Goal: Task Accomplishment & Management: Use online tool/utility

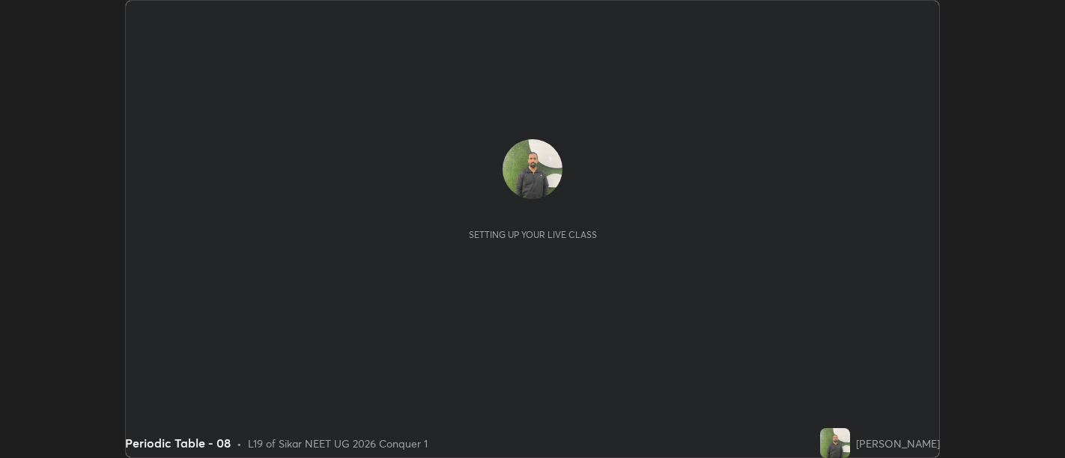
scroll to position [458, 1064]
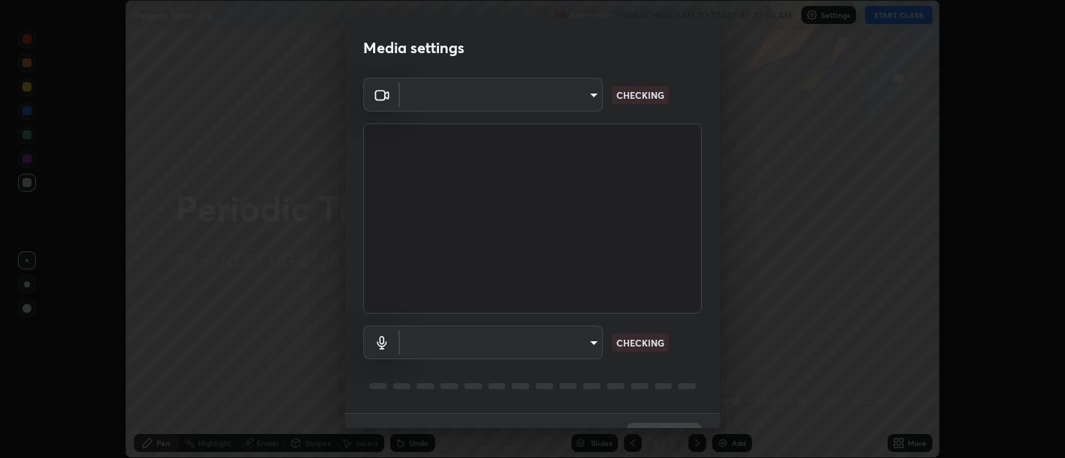
type input "d9b519daceb8a772394af6ea8e45353be5bbf62d8cb1cf3345c472de64055974"
type input "5912877718746b52c0806f9022d40e7bdc2f1b37034d74c7cf9e990fd38ad14d"
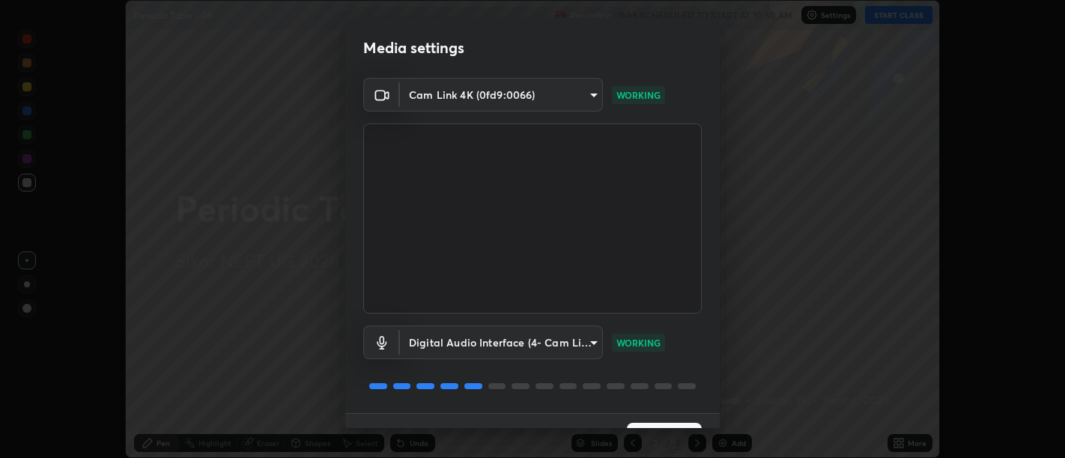
scroll to position [32, 0]
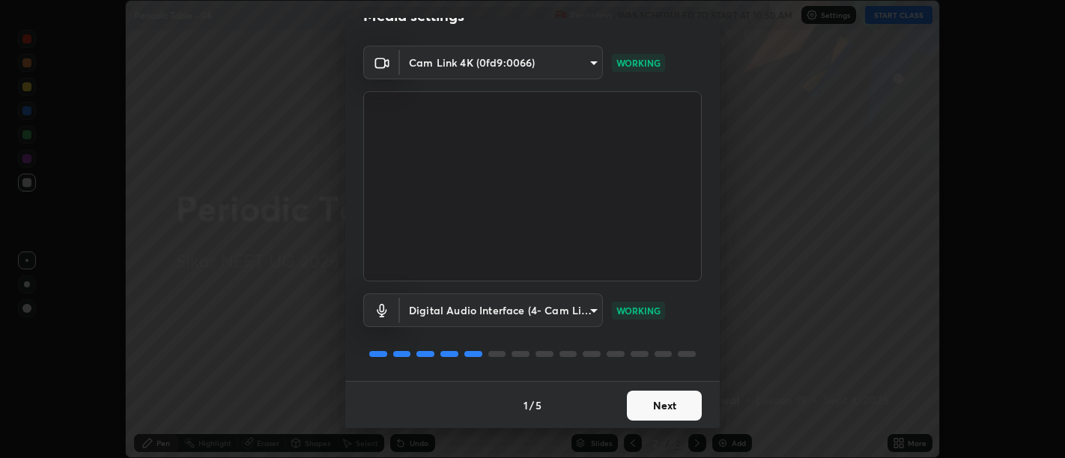
click at [660, 403] on button "Next" at bounding box center [664, 406] width 75 height 30
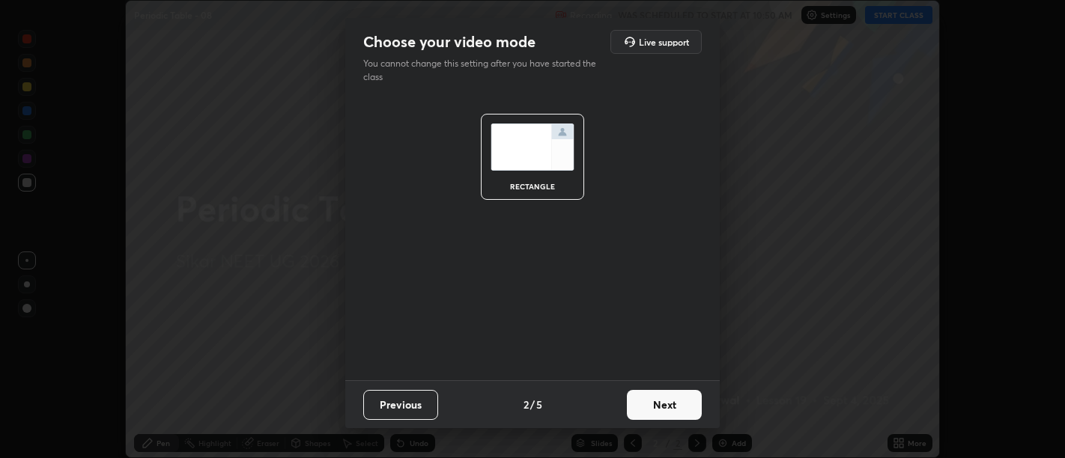
scroll to position [0, 0]
click at [660, 410] on button "Next" at bounding box center [664, 405] width 75 height 30
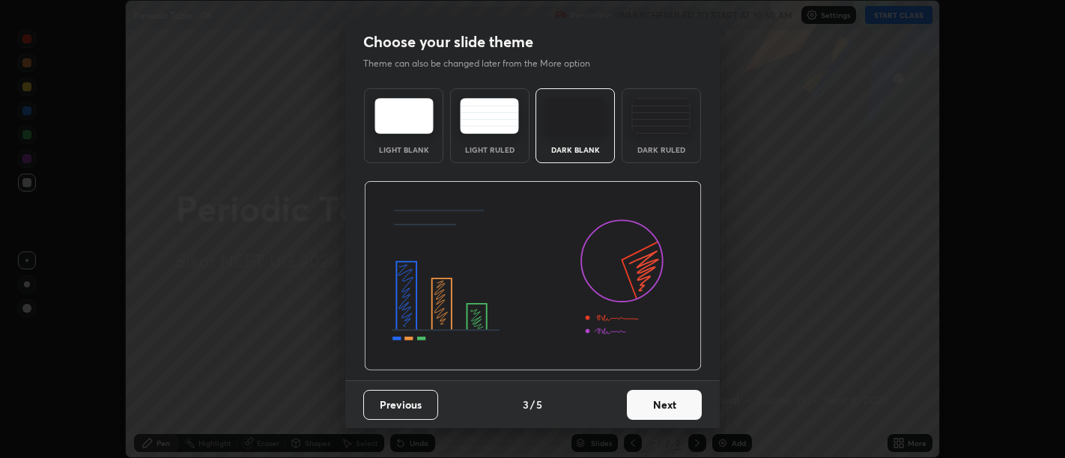
click at [653, 410] on button "Next" at bounding box center [664, 405] width 75 height 30
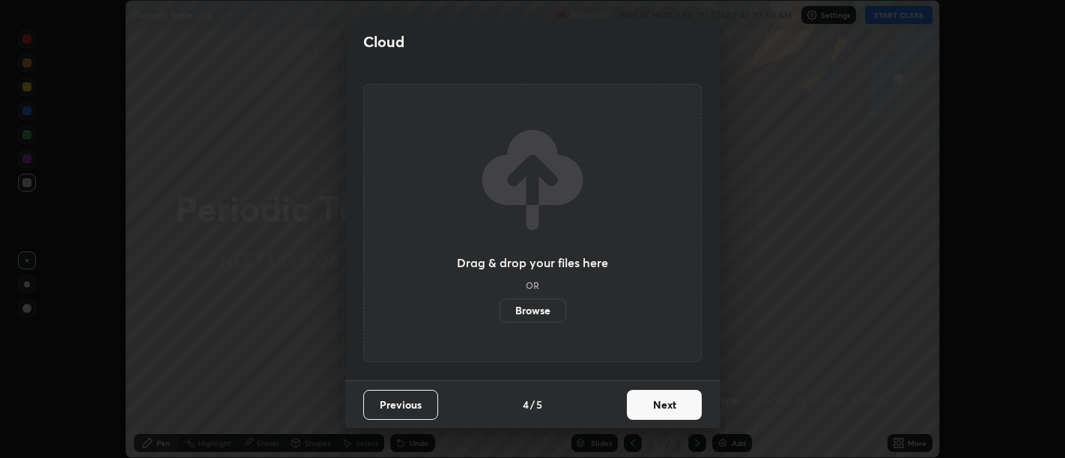
click at [648, 406] on button "Next" at bounding box center [664, 405] width 75 height 30
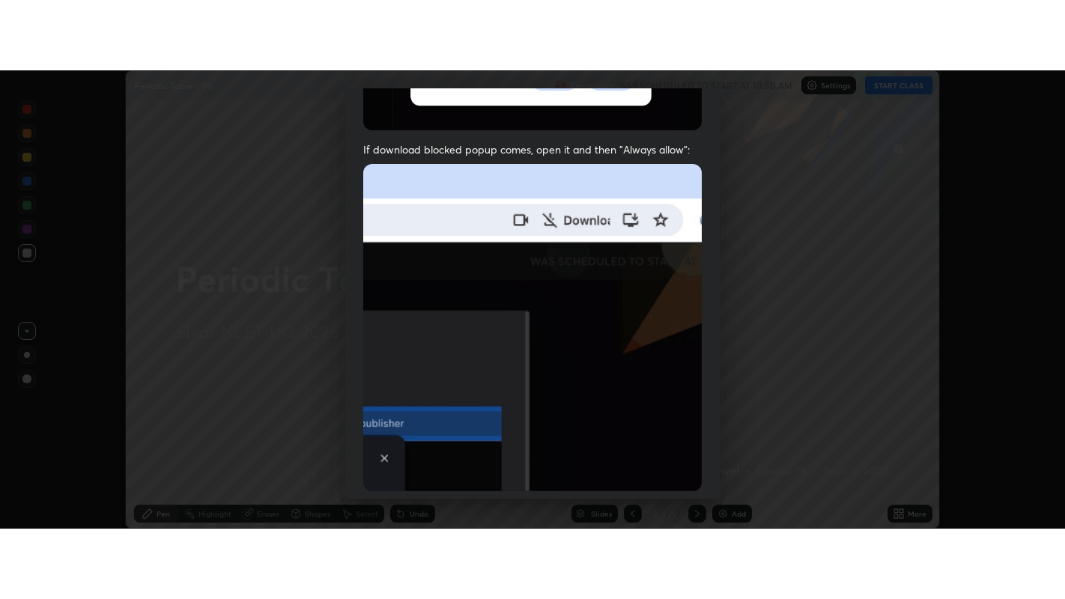
scroll to position [338, 0]
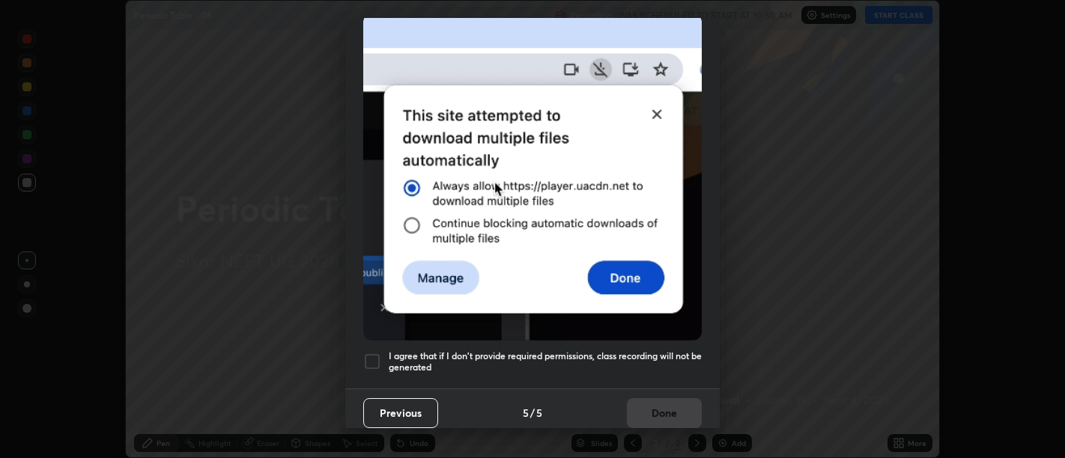
click at [620, 360] on h5 "I agree that if I don't provide required permissions, class recording will not …" at bounding box center [545, 361] width 313 height 23
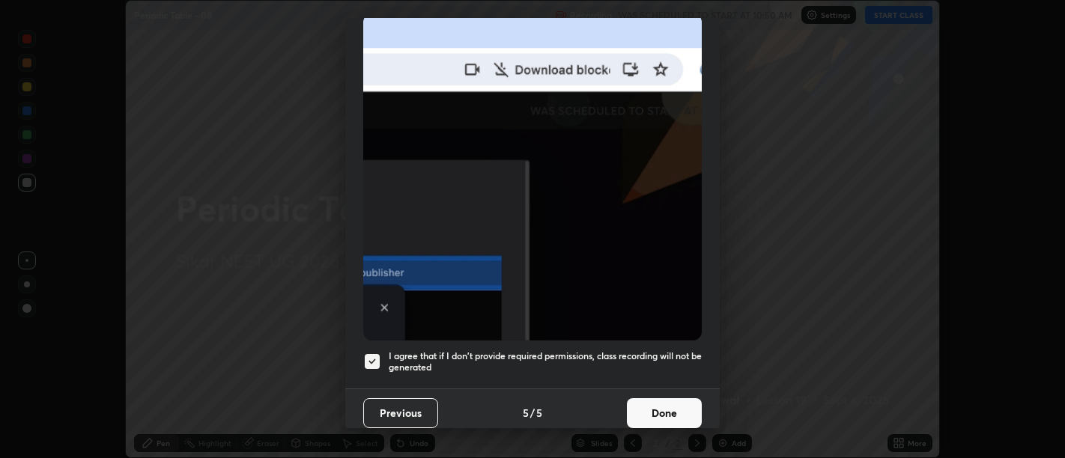
click at [649, 398] on button "Done" at bounding box center [664, 413] width 75 height 30
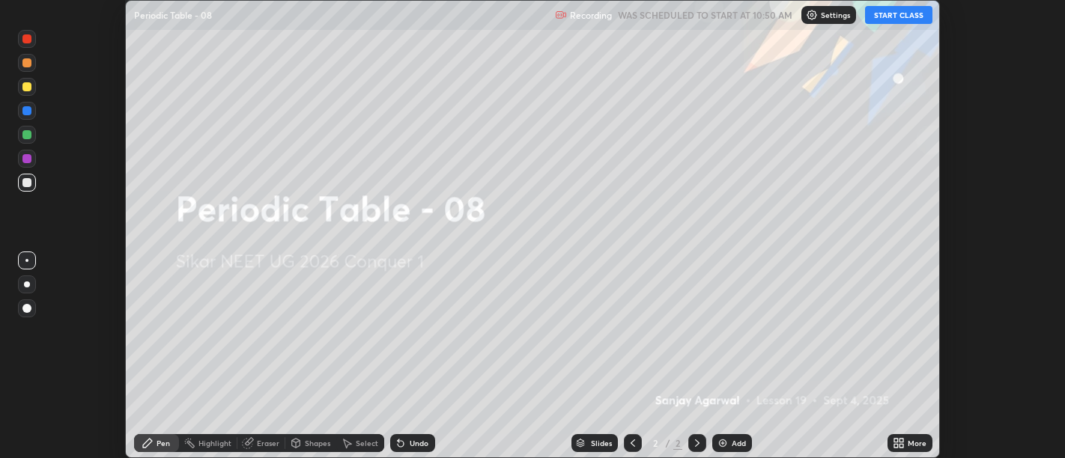
click at [901, 448] on icon at bounding box center [901, 446] width 4 height 4
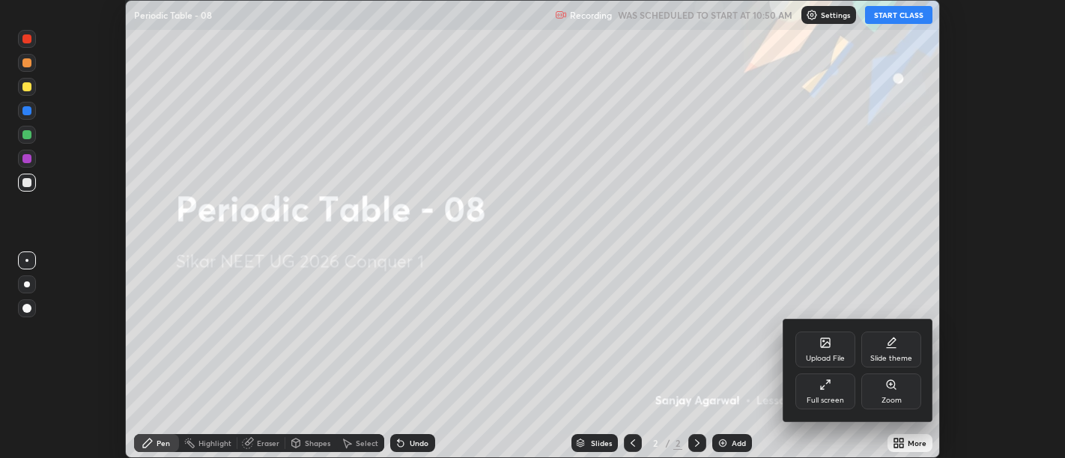
click at [818, 376] on div "Full screen" at bounding box center [825, 392] width 60 height 36
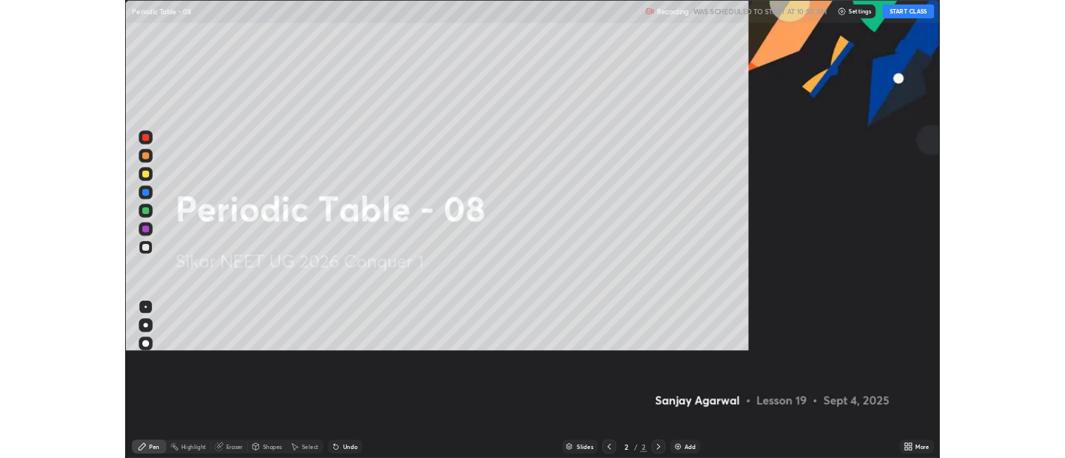
scroll to position [599, 1065]
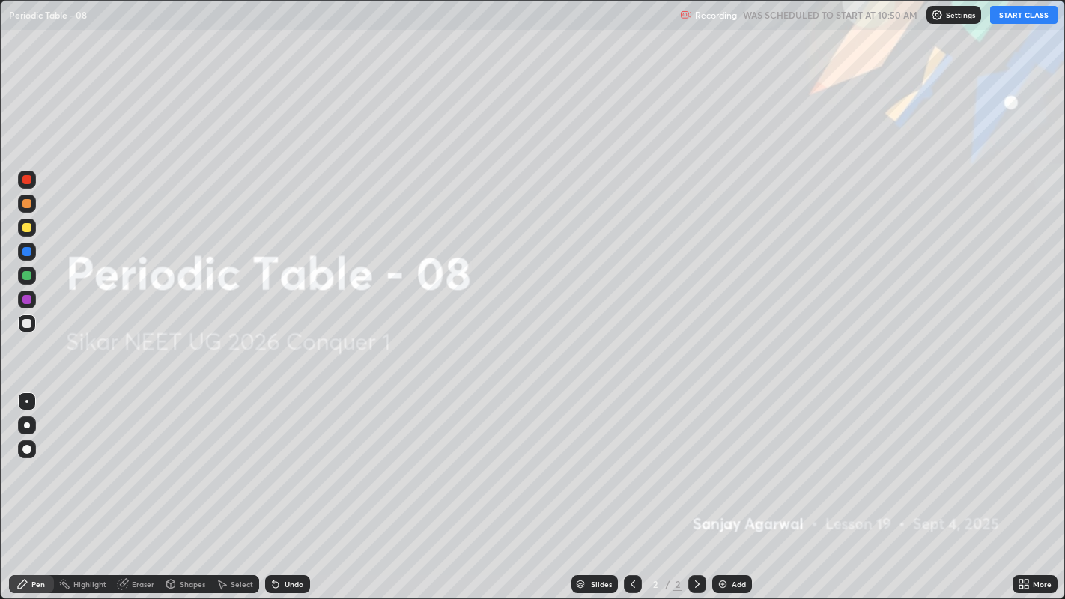
click at [1013, 19] on button "START CLASS" at bounding box center [1023, 15] width 67 height 18
click at [26, 425] on div at bounding box center [27, 425] width 6 height 6
click at [29, 222] on div at bounding box center [27, 228] width 18 height 18
click at [719, 457] on div "Add" at bounding box center [732, 584] width 40 height 18
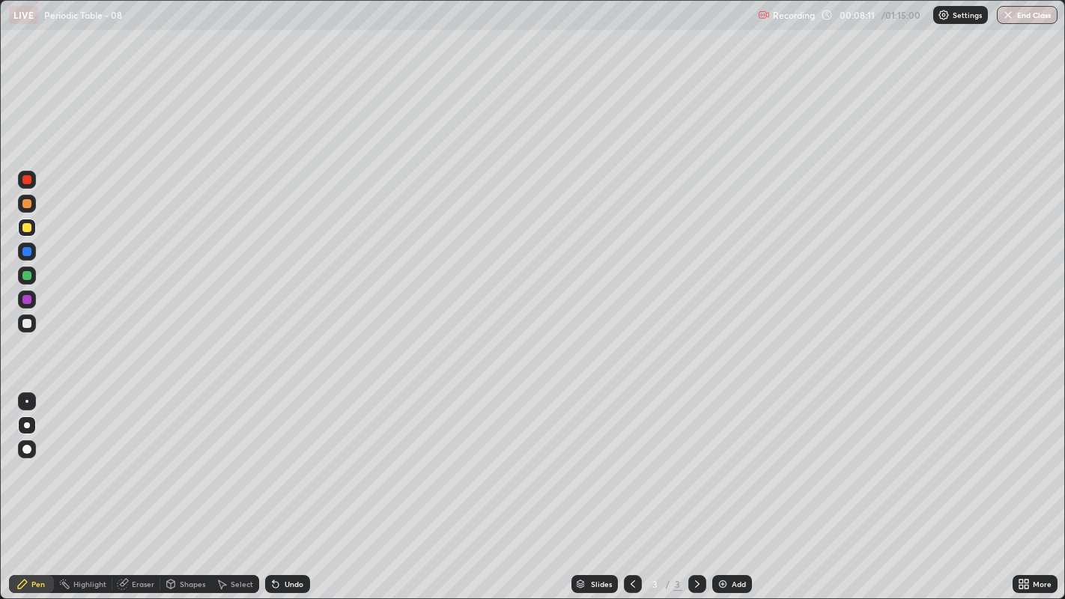
click at [25, 323] on div at bounding box center [26, 323] width 9 height 9
click at [293, 457] on div "Undo" at bounding box center [294, 583] width 19 height 7
click at [293, 457] on div "Undo" at bounding box center [287, 584] width 45 height 18
click at [292, 457] on div "Undo" at bounding box center [294, 583] width 19 height 7
click at [289, 457] on div "Undo" at bounding box center [287, 584] width 45 height 18
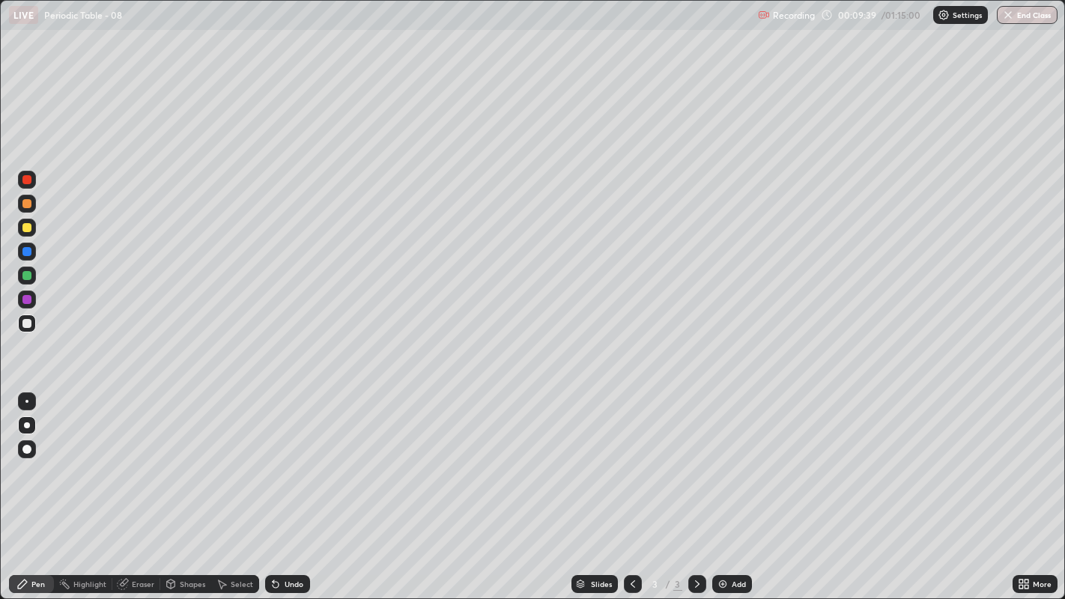
click at [282, 457] on div "Undo" at bounding box center [287, 584] width 45 height 18
click at [284, 457] on div "Undo" at bounding box center [287, 584] width 45 height 18
click at [282, 457] on div "Undo" at bounding box center [287, 584] width 45 height 18
click at [294, 457] on div "Undo" at bounding box center [294, 583] width 19 height 7
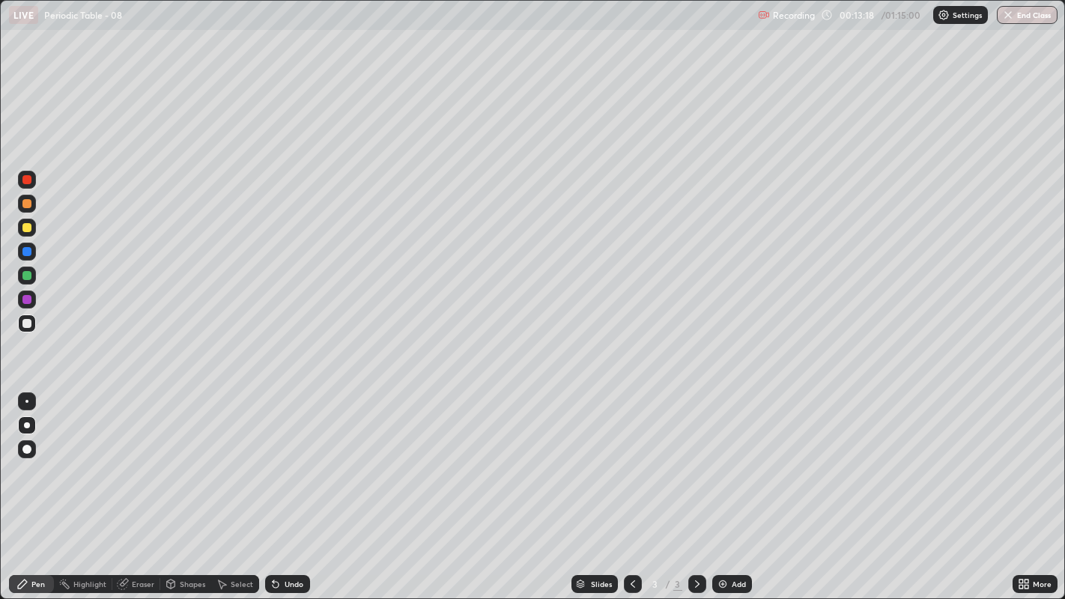
click at [729, 457] on div "Add" at bounding box center [732, 584] width 40 height 18
click at [29, 231] on div at bounding box center [26, 227] width 9 height 9
click at [630, 457] on icon at bounding box center [633, 584] width 12 height 12
click at [24, 322] on div at bounding box center [26, 323] width 9 height 9
click at [695, 457] on icon at bounding box center [697, 583] width 4 height 7
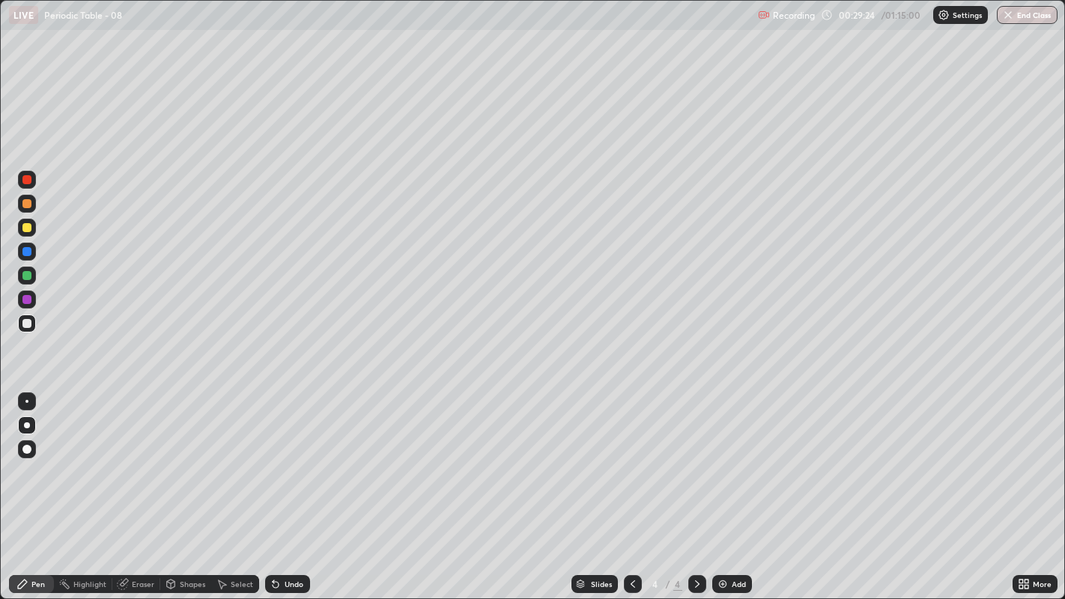
click at [26, 279] on div at bounding box center [26, 275] width 9 height 9
click at [279, 457] on icon at bounding box center [276, 584] width 12 height 12
click at [26, 322] on div at bounding box center [26, 323] width 9 height 9
click at [282, 457] on div "Undo" at bounding box center [287, 584] width 45 height 18
click at [627, 457] on icon at bounding box center [633, 584] width 12 height 12
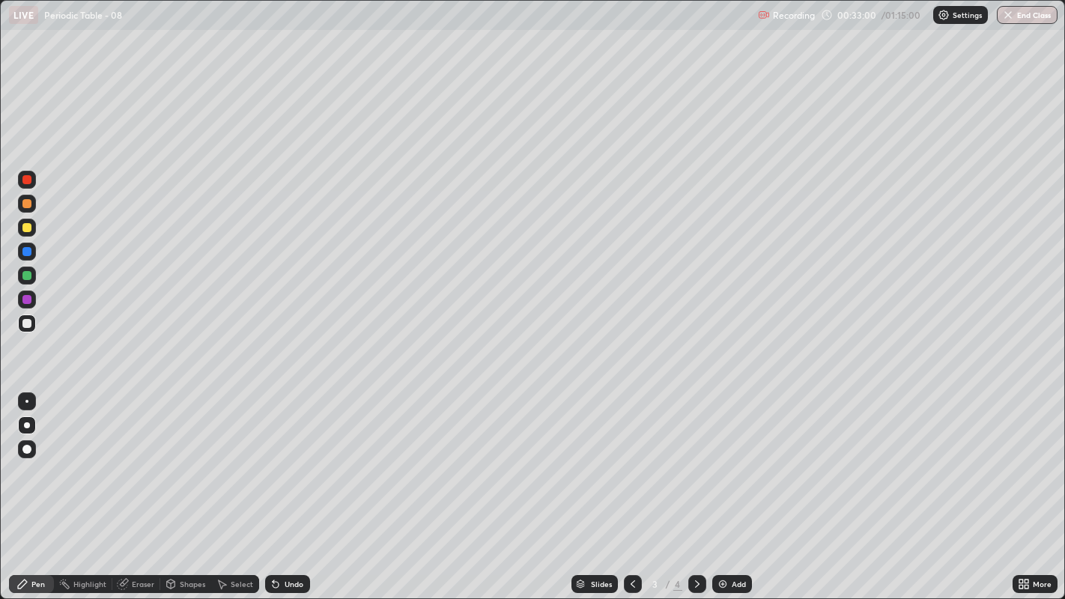
click at [25, 228] on div at bounding box center [26, 227] width 9 height 9
click at [25, 323] on div at bounding box center [26, 323] width 9 height 9
click at [26, 231] on div at bounding box center [26, 227] width 9 height 9
click at [690, 457] on div at bounding box center [697, 584] width 18 height 18
click at [726, 457] on img at bounding box center [723, 584] width 12 height 12
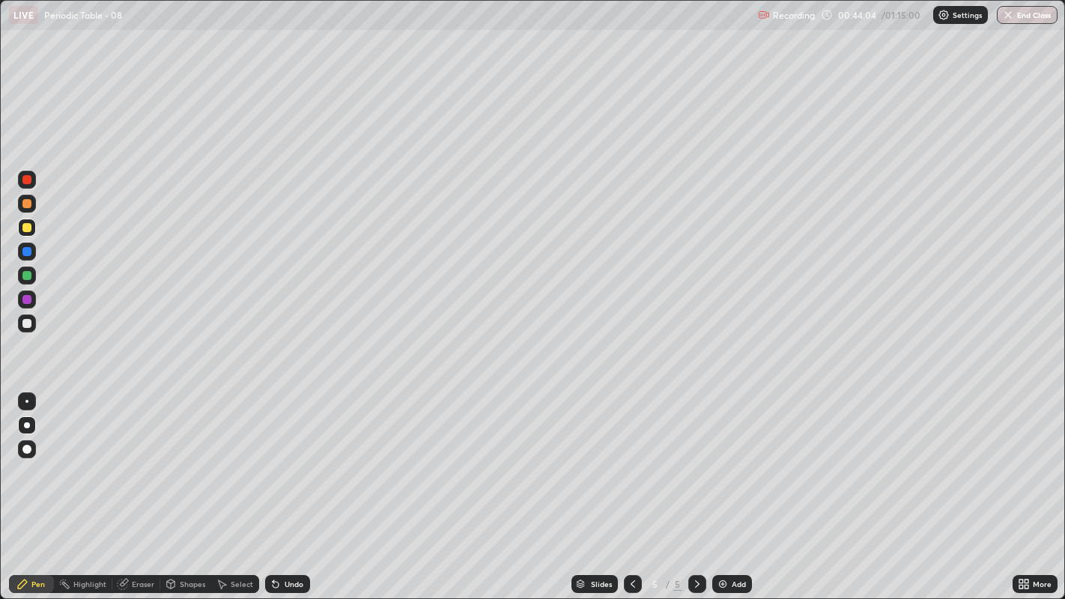
click at [286, 457] on div "Undo" at bounding box center [294, 583] width 19 height 7
click at [25, 320] on div at bounding box center [26, 323] width 9 height 9
click at [282, 457] on div "Undo" at bounding box center [287, 584] width 45 height 18
click at [30, 276] on div at bounding box center [26, 275] width 9 height 9
click at [298, 457] on div "Undo" at bounding box center [294, 583] width 19 height 7
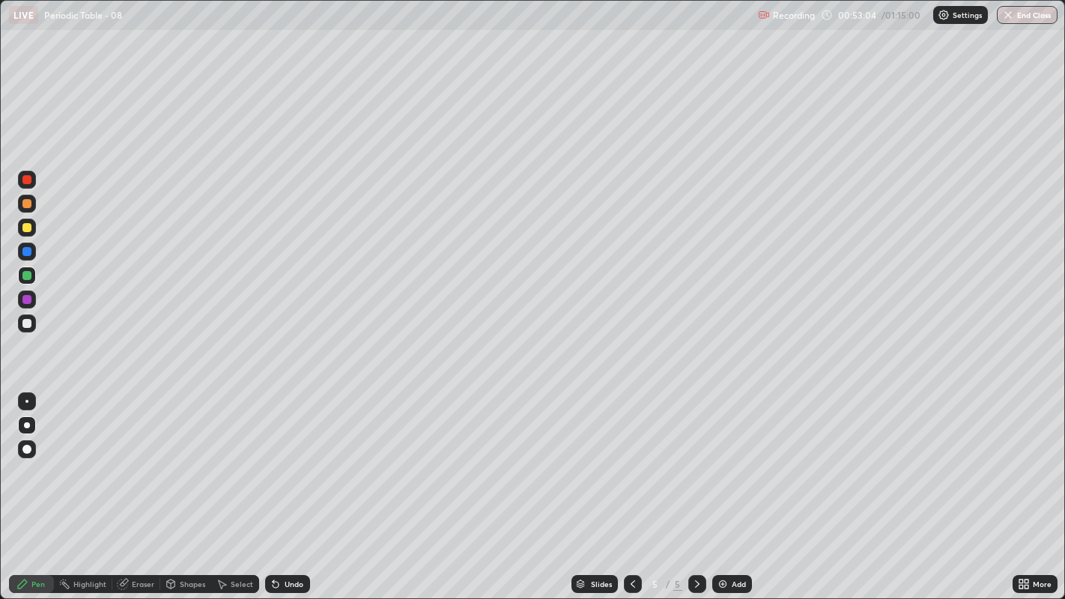
click at [293, 457] on div "Undo" at bounding box center [294, 583] width 19 height 7
click at [26, 325] on div at bounding box center [26, 323] width 9 height 9
click at [717, 457] on img at bounding box center [723, 584] width 12 height 12
click at [1019, 14] on button "End Class" at bounding box center [1027, 15] width 61 height 18
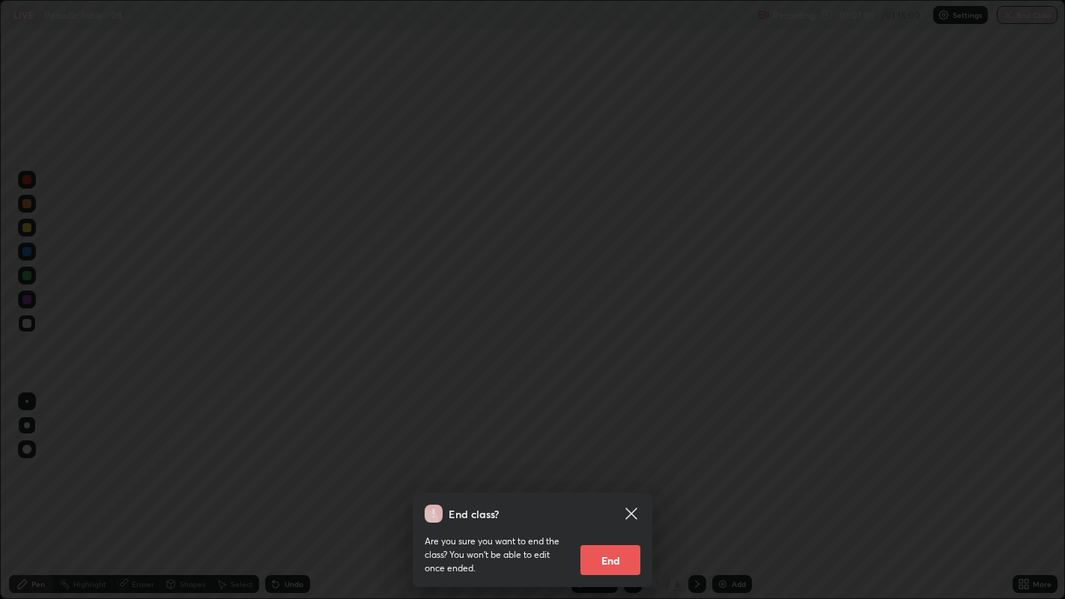
click at [621, 457] on button "End" at bounding box center [610, 560] width 60 height 30
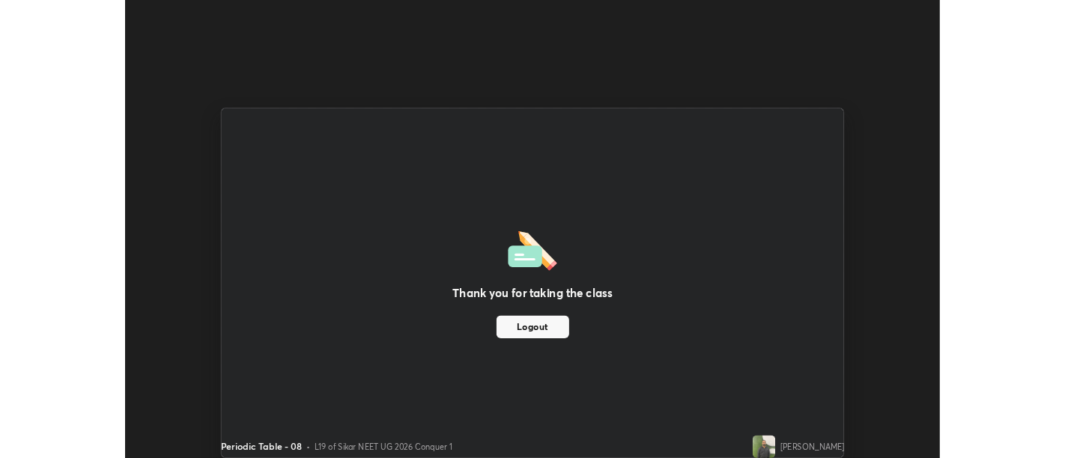
scroll to position [74415, 73809]
